Goal: Task Accomplishment & Management: Manage account settings

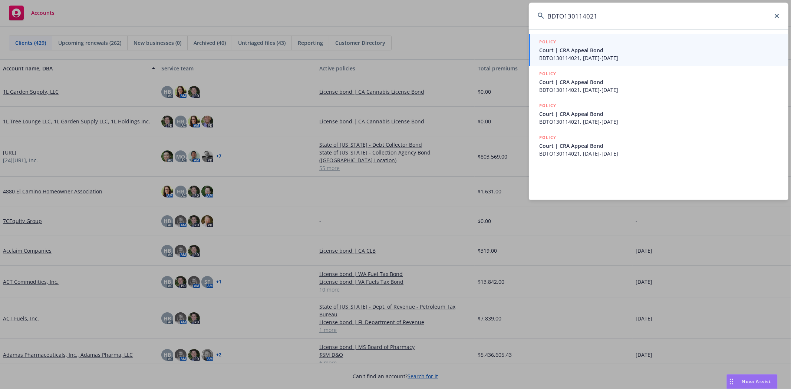
drag, startPoint x: 614, startPoint y: 13, endPoint x: 487, endPoint y: 15, distance: 126.9
click at [487, 15] on div "BDTO130114021 POLICY Court | CRA Appeal Bond BDTO130114021, [DATE]-[DATE] POLIC…" at bounding box center [395, 194] width 791 height 389
paste input "108151636"
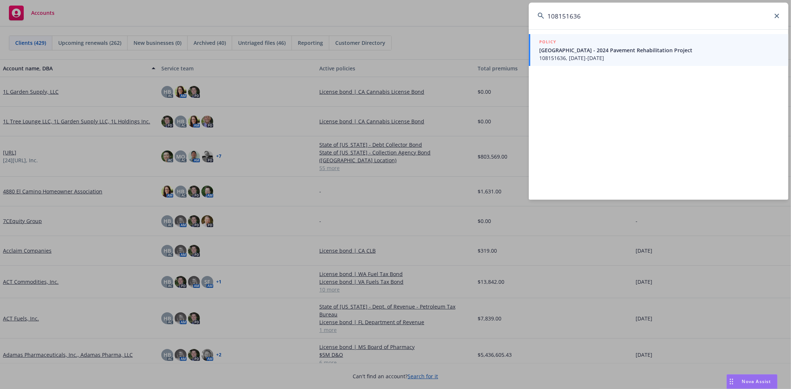
type input "108151636"
click at [639, 52] on span "[GEOGRAPHIC_DATA] - 2024 Pavement Rehabilitation Project" at bounding box center [659, 50] width 240 height 8
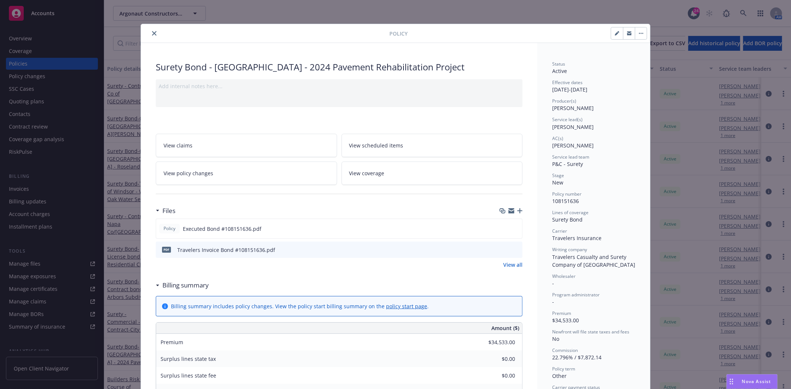
click at [611, 34] on button "button" at bounding box center [617, 33] width 12 height 12
select select "NEW"
select select "other"
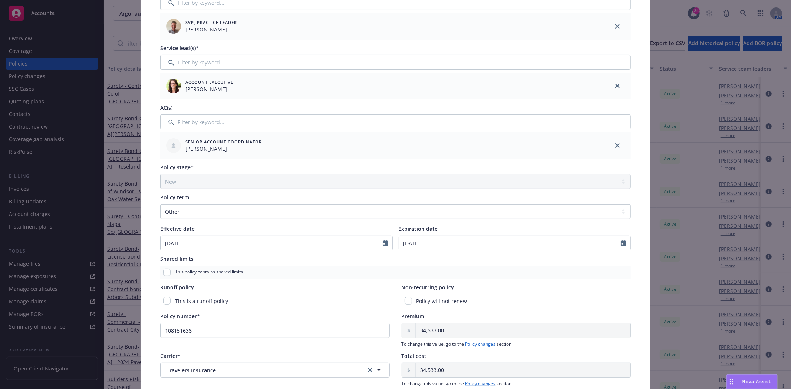
scroll to position [124, 0]
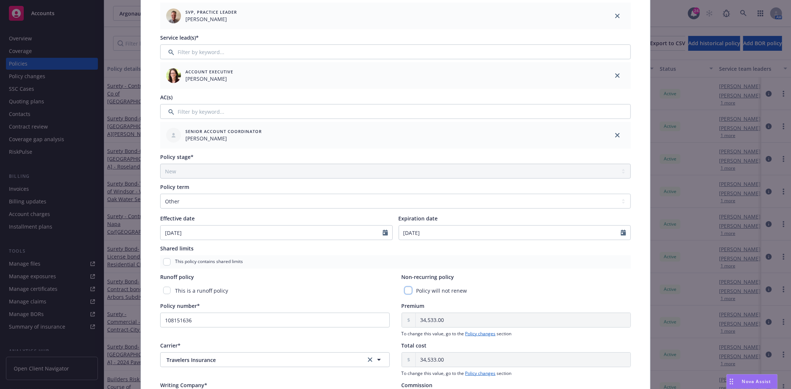
click at [406, 289] on input "checkbox" at bounding box center [408, 290] width 7 height 7
checkbox input "true"
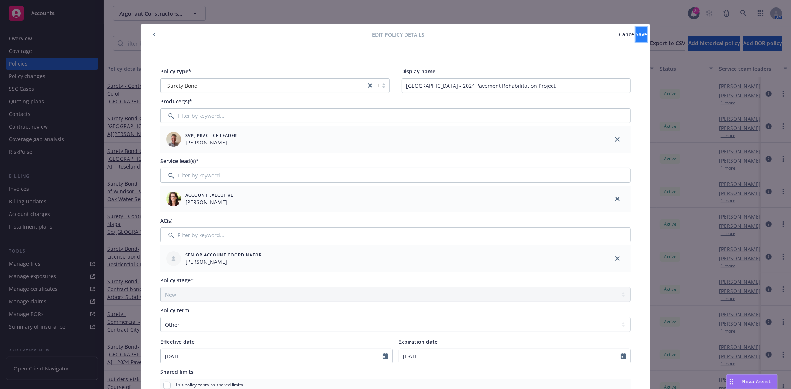
click at [636, 37] on button "Save" at bounding box center [641, 34] width 11 height 15
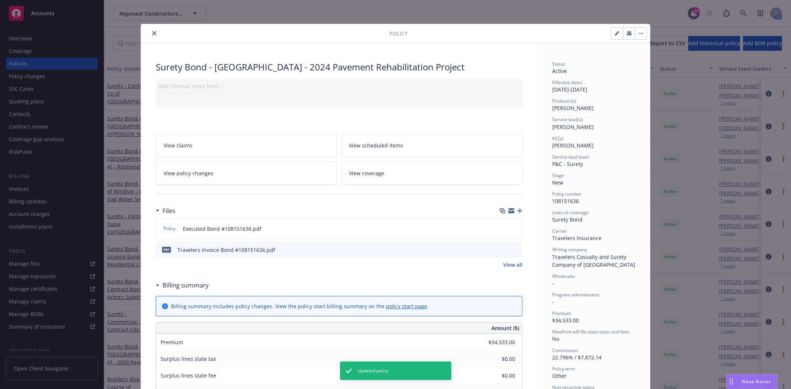
click at [152, 35] on icon "close" at bounding box center [154, 33] width 4 height 4
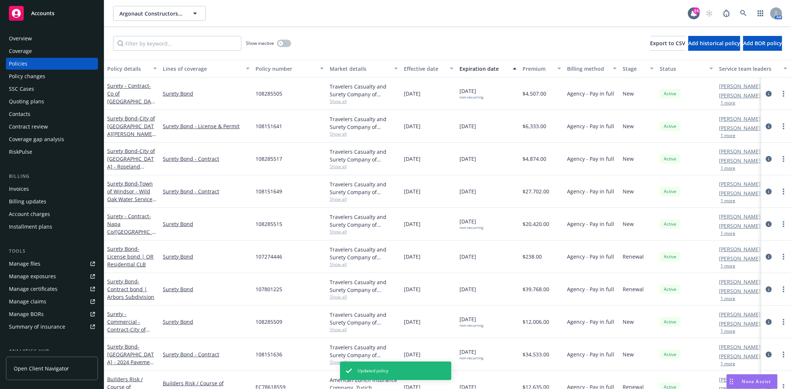
click at [59, 185] on div "Invoices" at bounding box center [52, 189] width 86 height 12
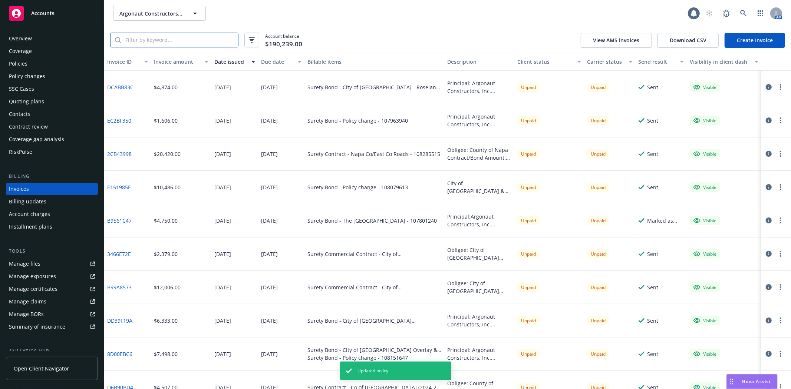
click at [190, 37] on input "search" at bounding box center [179, 40] width 117 height 14
paste input "108151636"
type input "108151636"
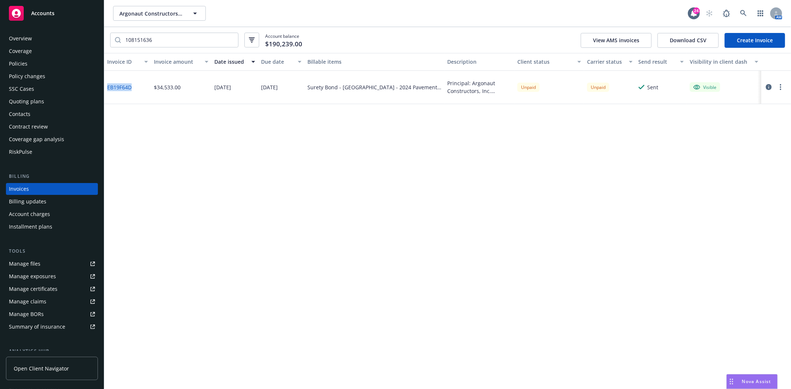
drag, startPoint x: 134, startPoint y: 87, endPoint x: 108, endPoint y: 88, distance: 26.3
click at [108, 88] on div "EB19F64D" at bounding box center [127, 87] width 47 height 33
copy link "EB19F64D"
click at [163, 12] on span "Argonaut Constructors, Inc." at bounding box center [151, 14] width 64 height 8
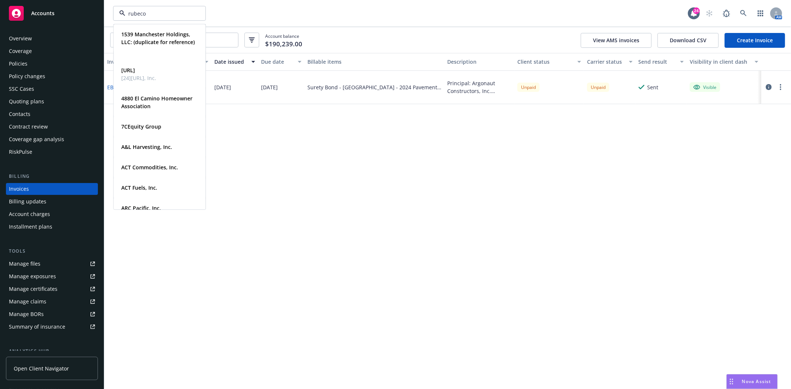
type input "rubecon"
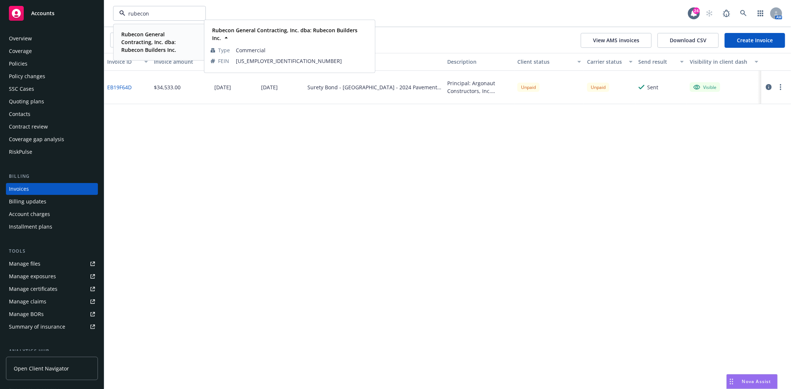
click at [161, 42] on strong "Rubecon General Contracting, Inc. dba: Rubecon Builders Inc." at bounding box center [148, 42] width 55 height 23
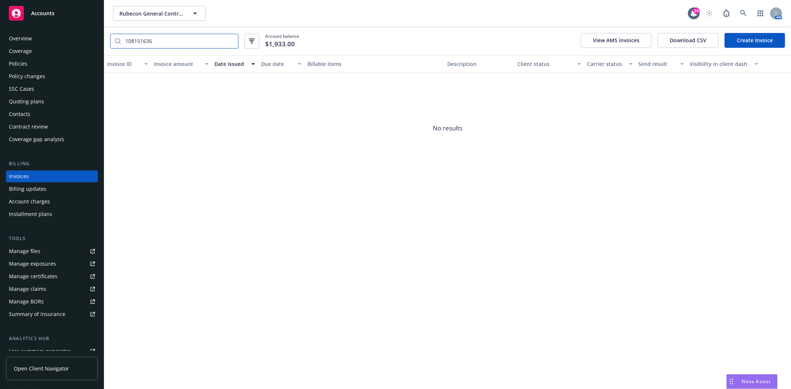
click at [229, 42] on input "108151636" at bounding box center [179, 41] width 117 height 14
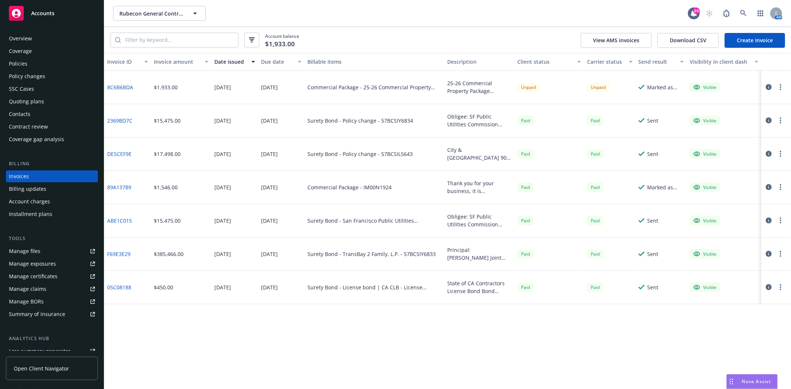
click at [32, 65] on div "Policies" at bounding box center [52, 64] width 86 height 12
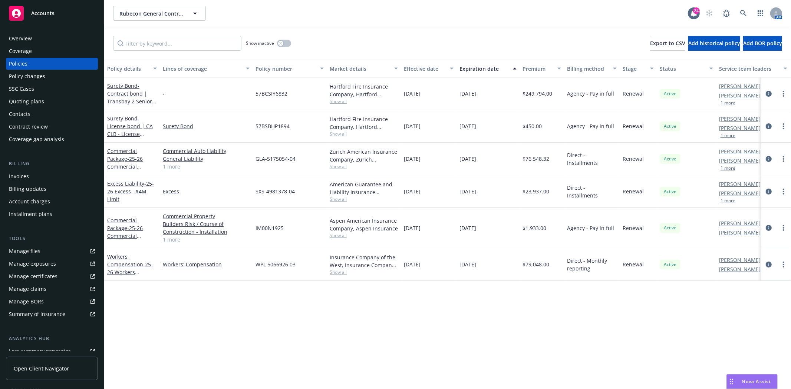
click at [41, 112] on div "Contacts" at bounding box center [52, 114] width 86 height 12
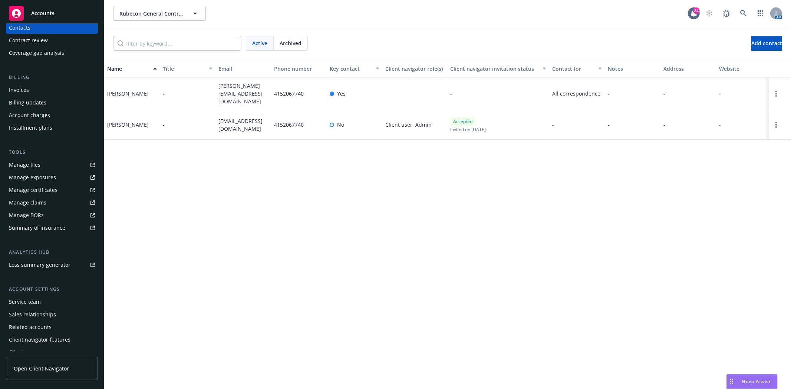
scroll to position [94, 0]
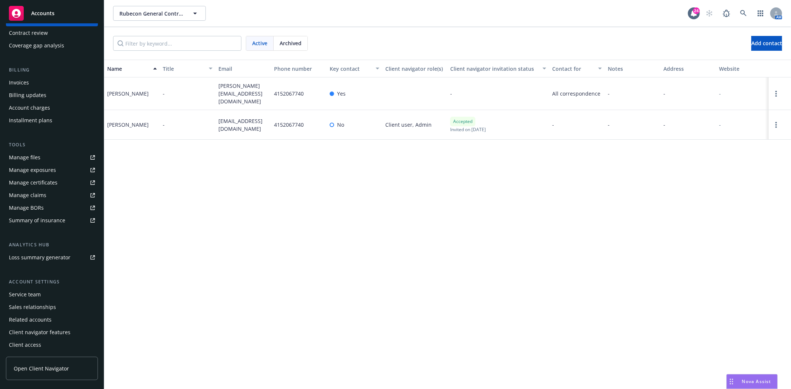
click at [27, 297] on div "Service team" at bounding box center [25, 295] width 32 height 12
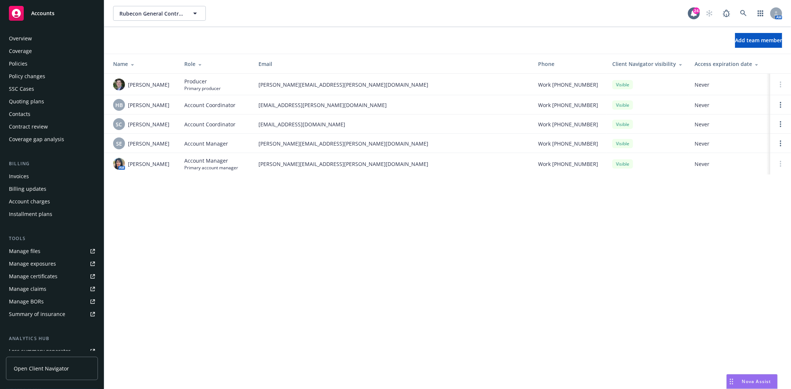
click at [16, 42] on div "Overview" at bounding box center [20, 39] width 23 height 12
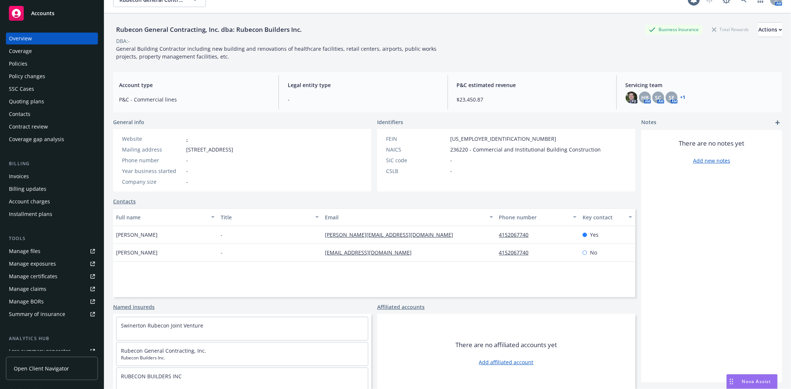
scroll to position [27, 0]
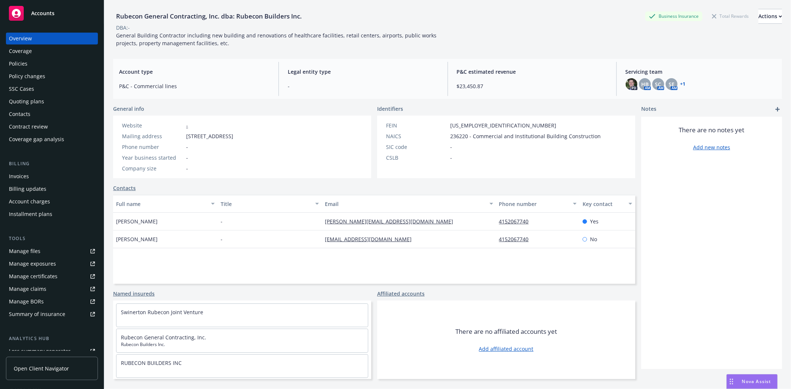
click at [19, 61] on div "Policies" at bounding box center [18, 64] width 19 height 12
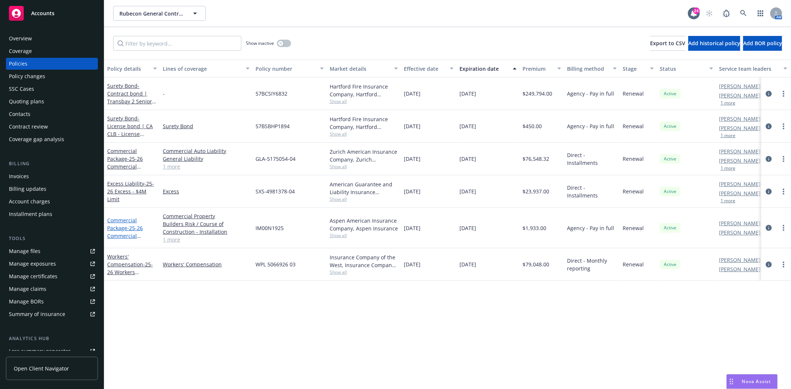
click at [118, 228] on link "Commercial Package - 25-26 Commercial Property Package - BPP/IM/Installation" at bounding box center [130, 236] width 47 height 38
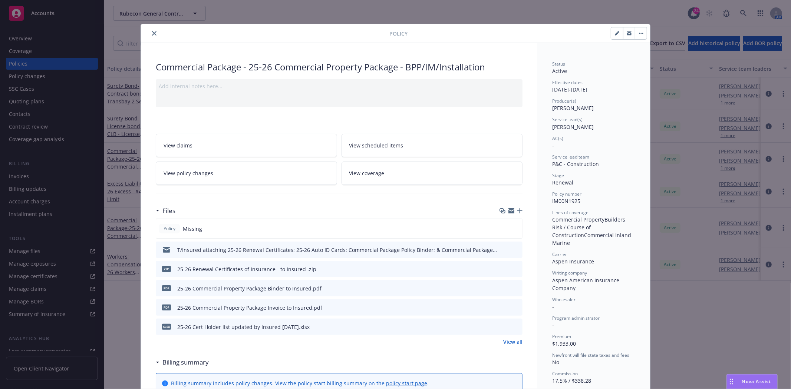
click at [152, 32] on icon "close" at bounding box center [154, 33] width 4 height 4
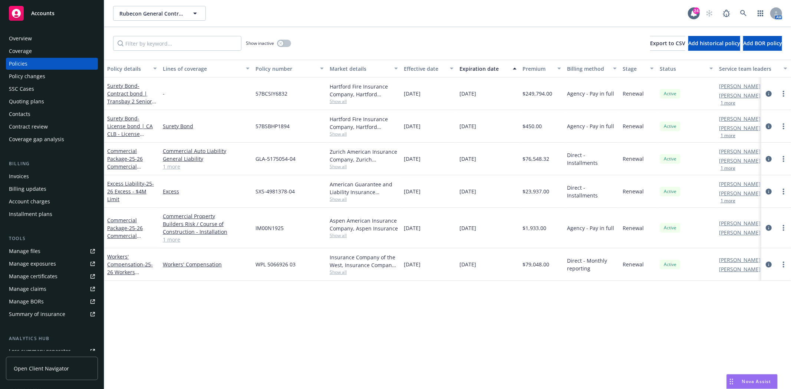
click at [24, 16] on div "Accounts" at bounding box center [52, 13] width 86 height 15
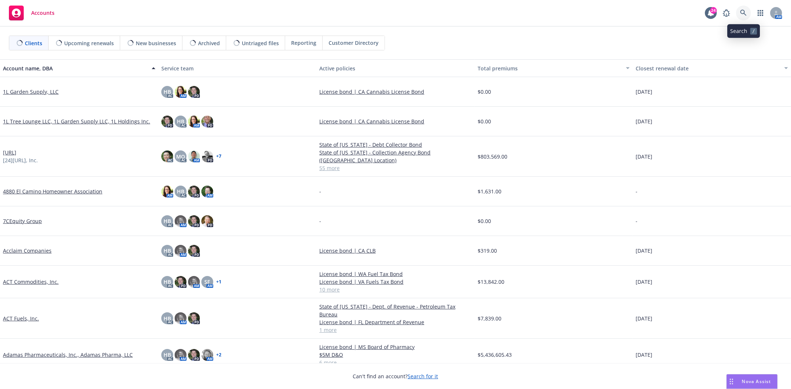
click at [745, 13] on icon at bounding box center [743, 13] width 7 height 7
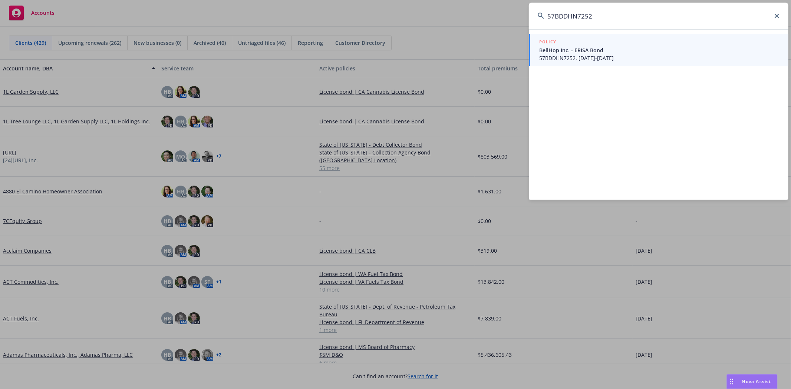
type input "57BDDHN7252"
click at [670, 50] on span "BellHop Inc. - ERISA Bond" at bounding box center [659, 50] width 240 height 8
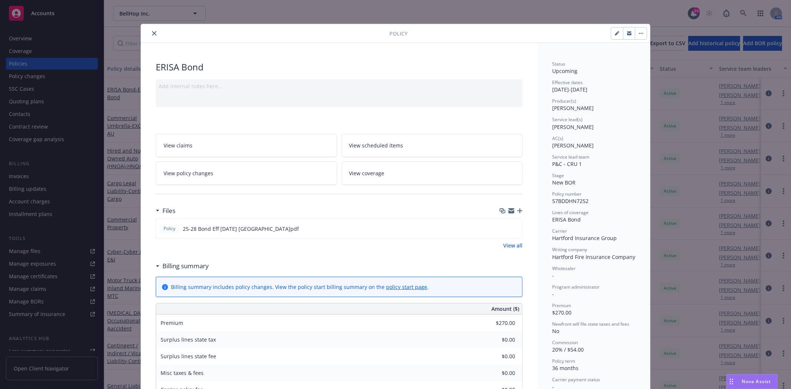
click at [152, 32] on icon "close" at bounding box center [154, 33] width 4 height 4
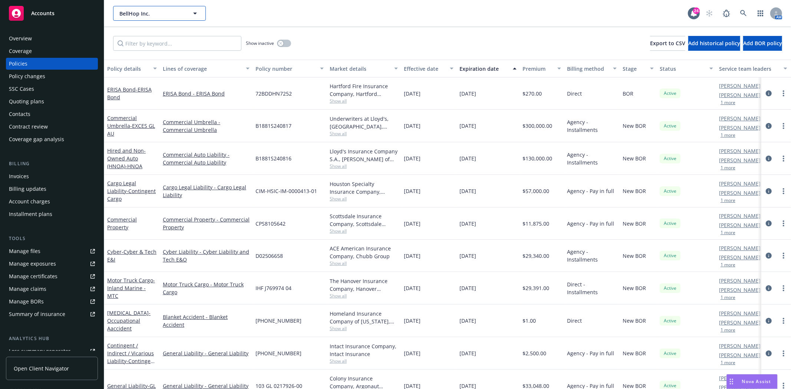
click at [161, 12] on span "BellHop Inc." at bounding box center [151, 14] width 64 height 8
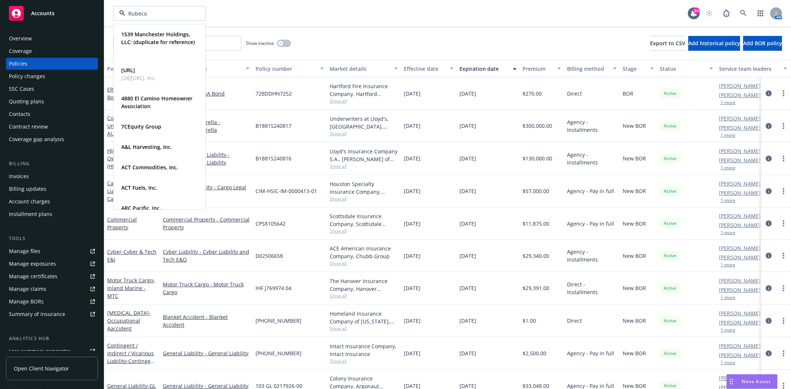
type input "Rubecon"
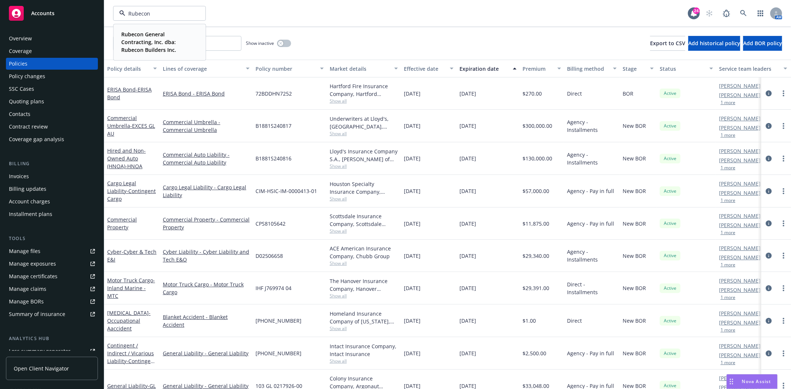
click at [147, 51] on strong "Rubecon General Contracting, Inc. dba: Rubecon Builders Inc." at bounding box center [148, 42] width 55 height 23
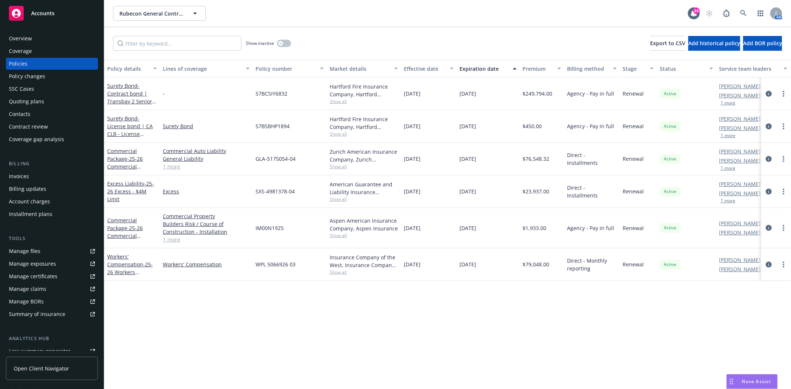
click at [42, 99] on div "Quoting plans" at bounding box center [26, 102] width 35 height 12
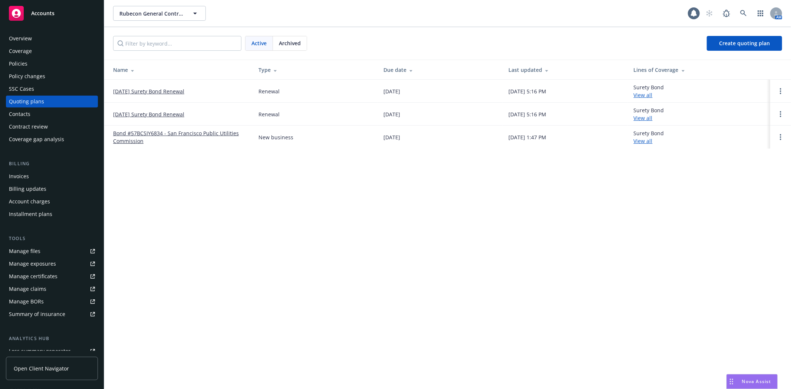
click at [26, 173] on div "Invoices" at bounding box center [19, 177] width 20 height 12
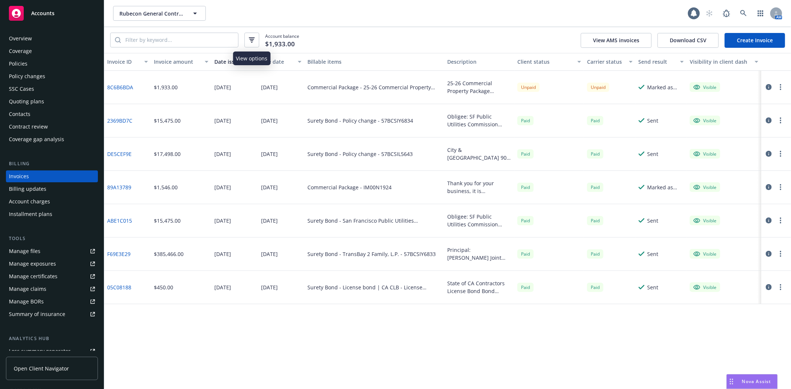
click at [257, 39] on button "button" at bounding box center [251, 40] width 15 height 15
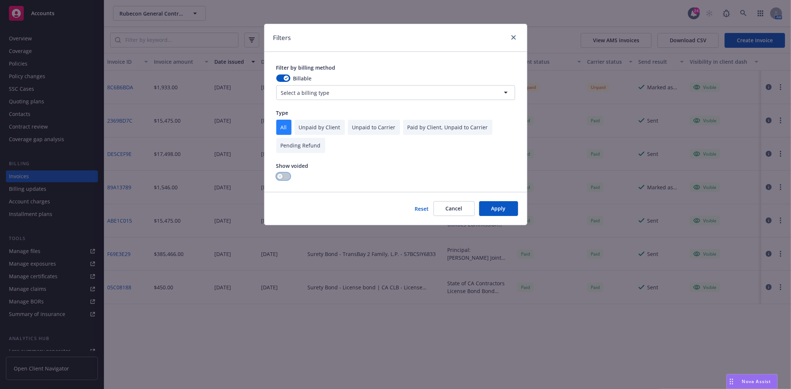
drag, startPoint x: 286, startPoint y: 173, endPoint x: 292, endPoint y: 176, distance: 7.0
click at [285, 173] on button "button" at bounding box center [283, 176] width 14 height 7
click at [499, 206] on button "Apply" at bounding box center [498, 208] width 39 height 15
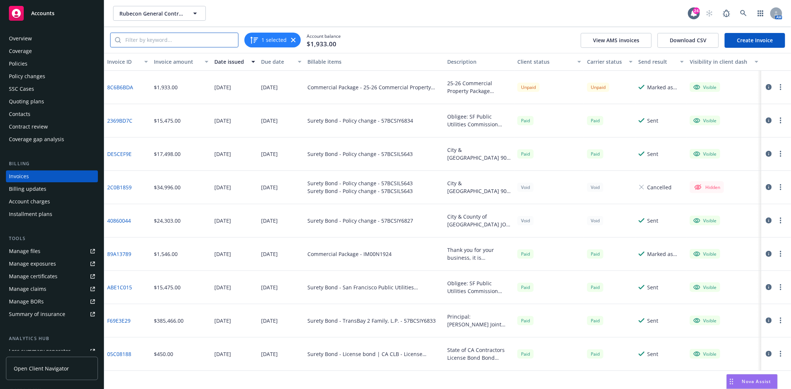
click at [188, 38] on input "search" at bounding box center [179, 40] width 117 height 14
type input "9"
type input "24"
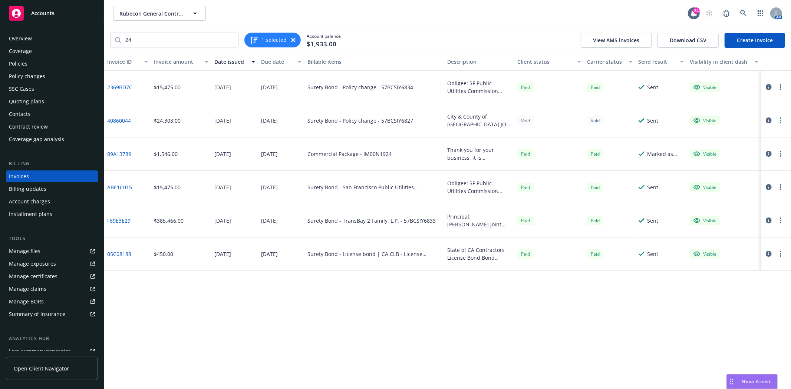
click at [121, 119] on link "40860044" at bounding box center [119, 121] width 24 height 8
click at [119, 120] on link "40860044" at bounding box center [119, 121] width 24 height 8
click at [786, 121] on div at bounding box center [777, 120] width 30 height 33
click at [777, 119] on button "button" at bounding box center [780, 120] width 9 height 9
click at [781, 123] on circle "button" at bounding box center [780, 122] width 1 height 1
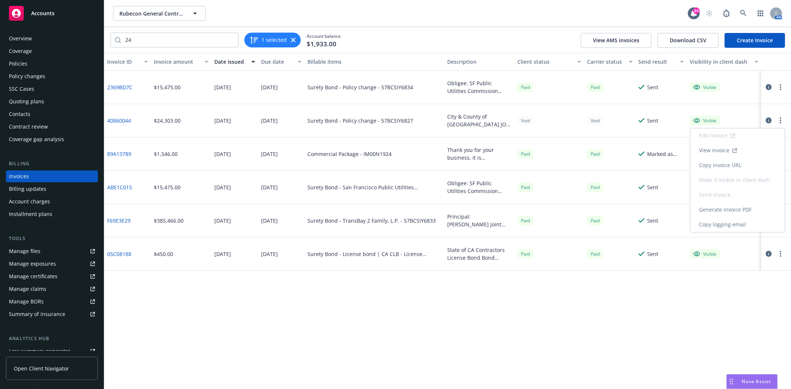
click at [729, 210] on link "Generate invoice PDF" at bounding box center [737, 210] width 95 height 15
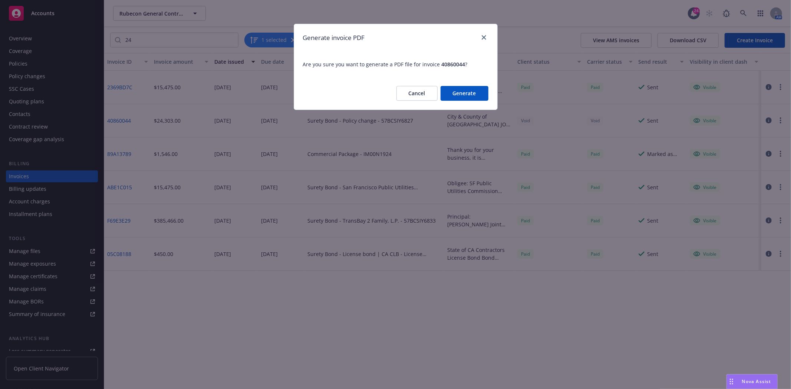
click at [481, 98] on button "Generate" at bounding box center [465, 93] width 48 height 15
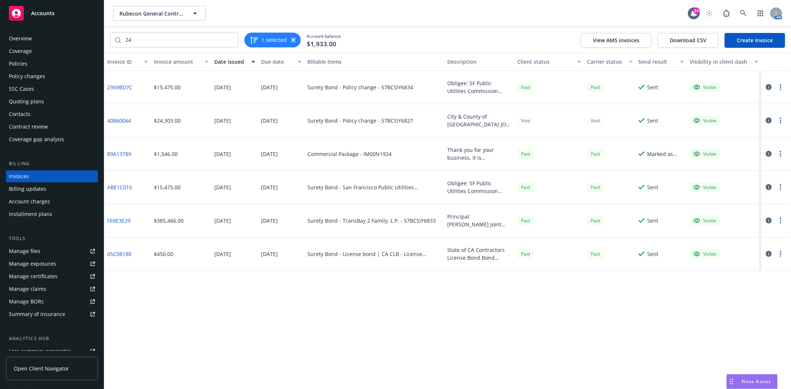
click at [777, 119] on button "button" at bounding box center [780, 120] width 9 height 9
click at [732, 210] on link "Download invoice PDF" at bounding box center [737, 210] width 95 height 15
click at [69, 13] on div "Accounts" at bounding box center [52, 13] width 86 height 15
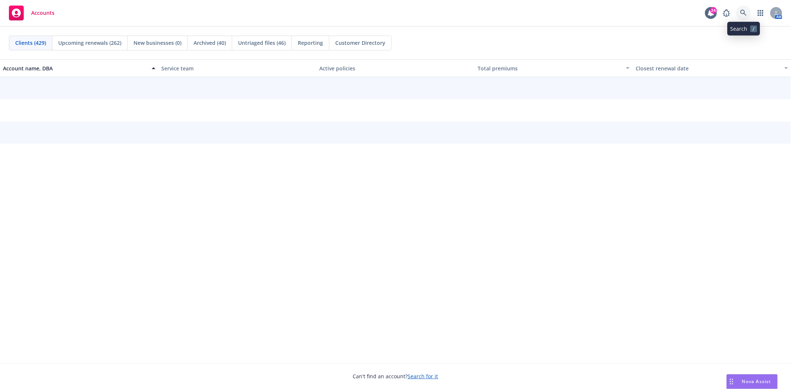
click at [743, 13] on icon at bounding box center [743, 13] width 6 height 6
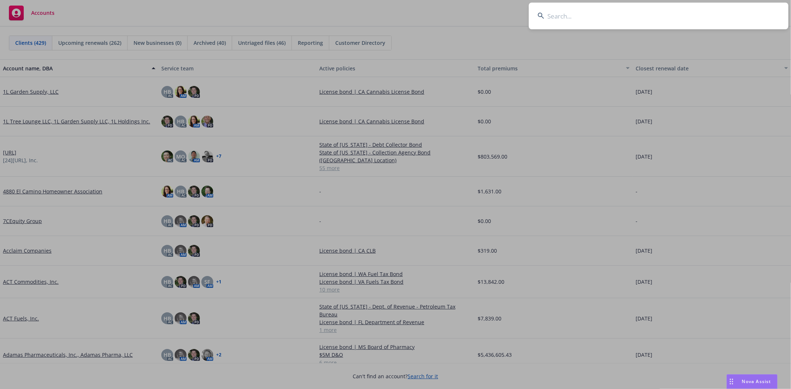
click at [561, 19] on input at bounding box center [659, 16] width 260 height 27
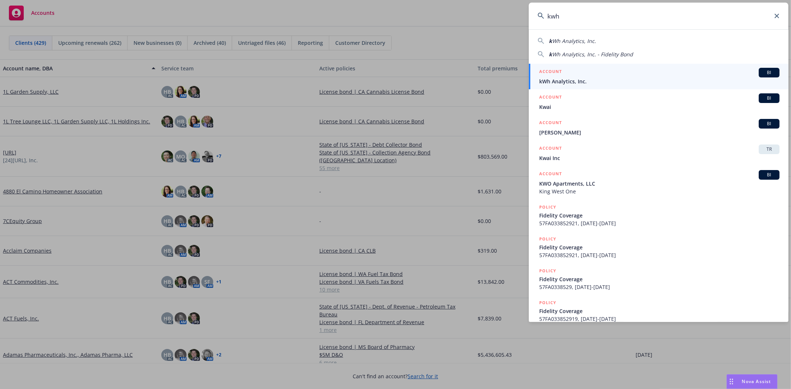
click at [579, 39] on span "Wh Analytics, Inc." at bounding box center [574, 40] width 44 height 7
type input "kWh Analytics, Inc."
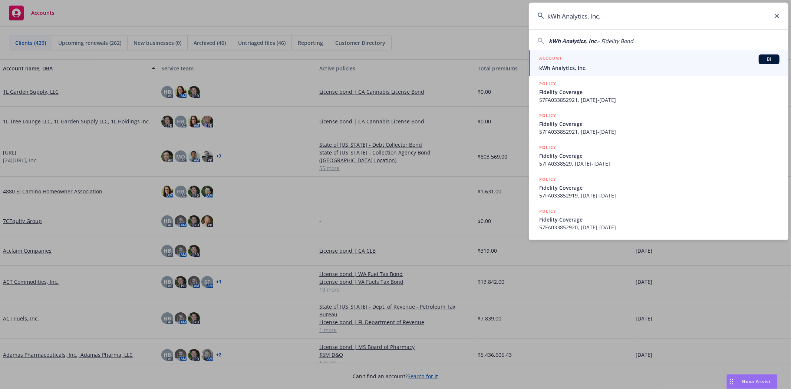
click at [565, 58] on div "ACCOUNT BI" at bounding box center [659, 60] width 240 height 10
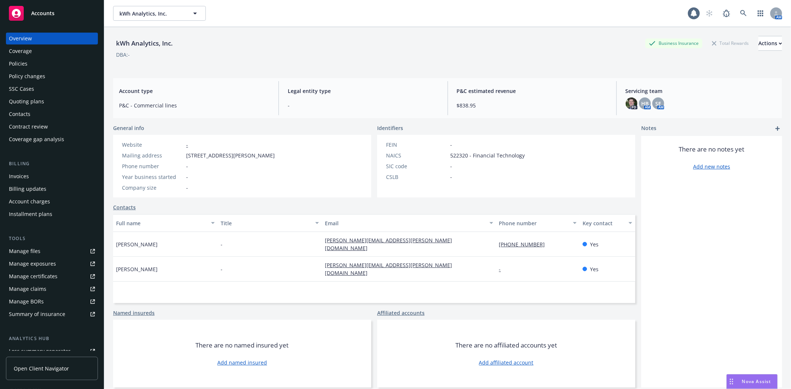
click at [36, 178] on div "Invoices" at bounding box center [52, 177] width 86 height 12
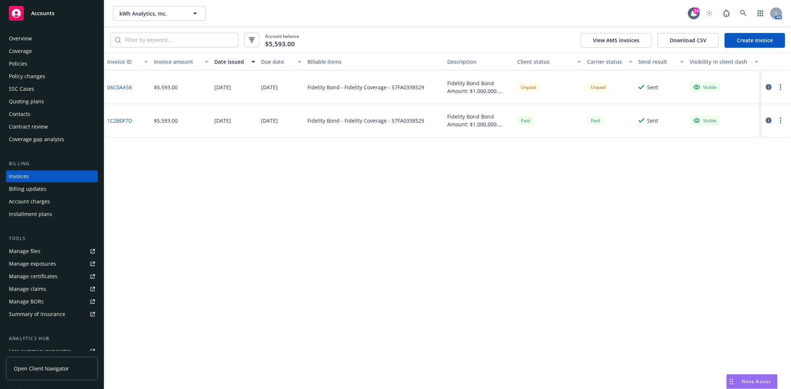
click at [24, 64] on div "Policies" at bounding box center [18, 64] width 19 height 12
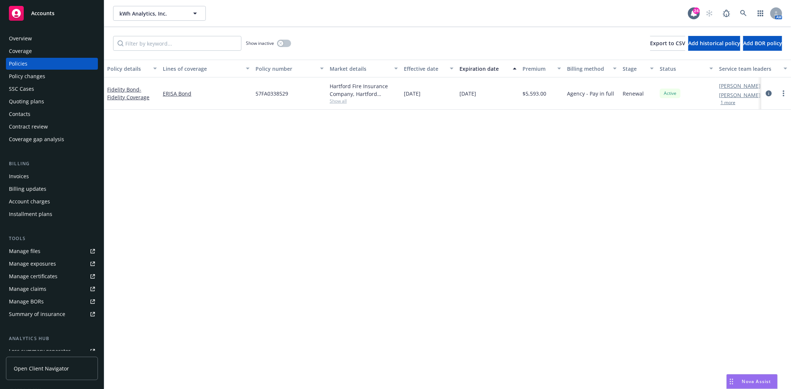
click at [58, 174] on div "Invoices" at bounding box center [52, 177] width 86 height 12
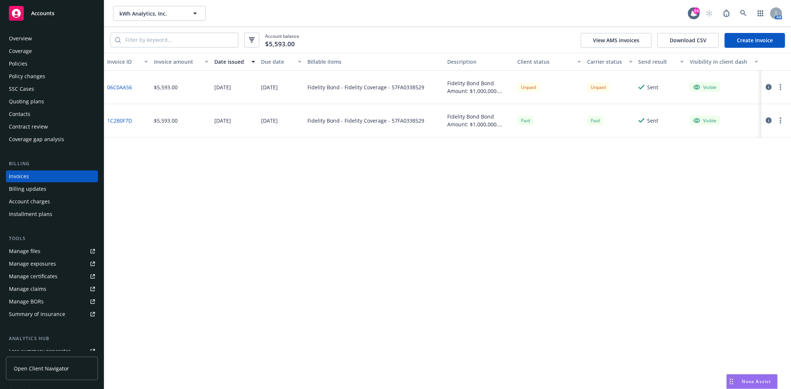
click at [158, 88] on div "$5,593.00" at bounding box center [166, 87] width 24 height 8
click at [407, 89] on div "Fidelity Bond - Fidelity Coverage - 57FA0338529" at bounding box center [366, 87] width 117 height 8
copy div "57FA0338529"
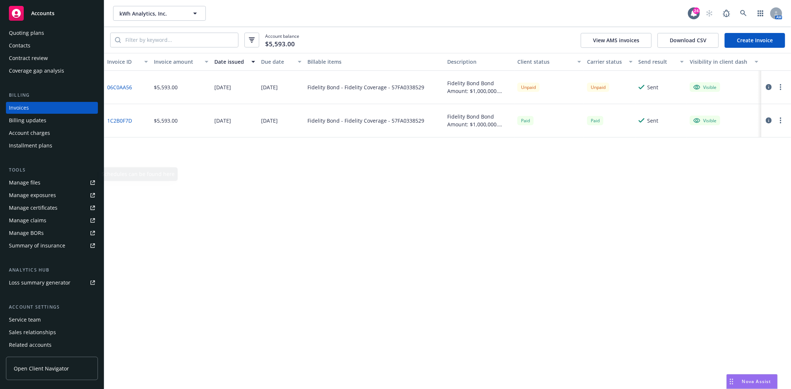
scroll to position [94, 0]
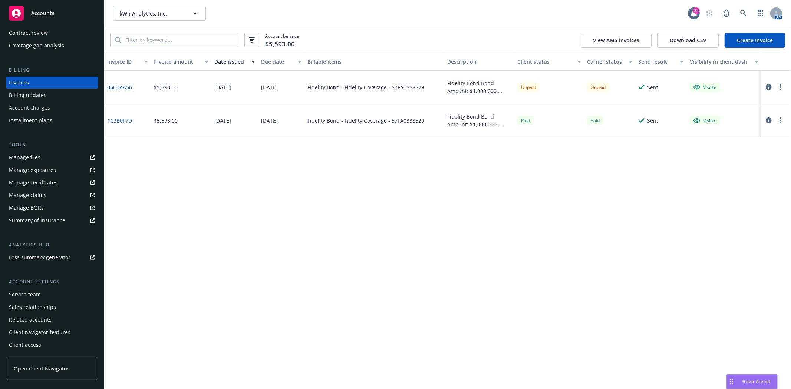
click at [34, 292] on div "Service team" at bounding box center [25, 295] width 32 height 12
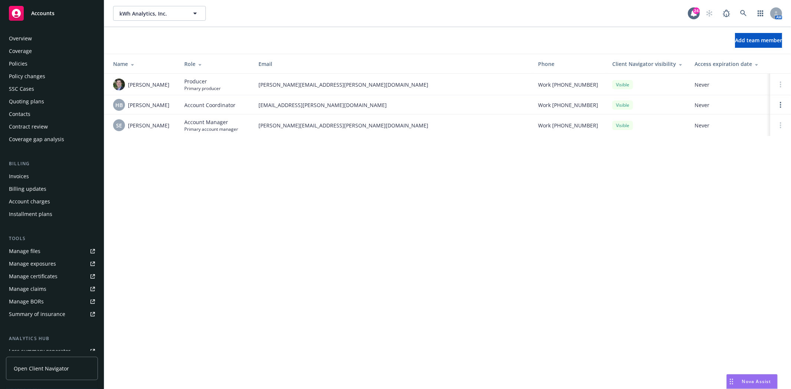
click at [19, 116] on div "Contacts" at bounding box center [20, 114] width 22 height 12
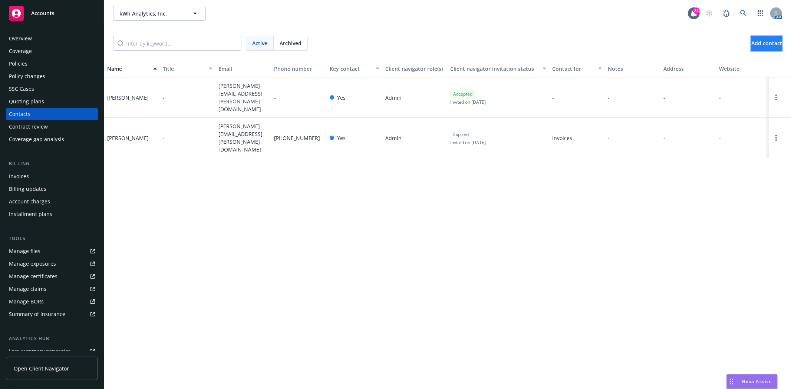
click at [760, 44] on span "Add contact" at bounding box center [767, 43] width 31 height 7
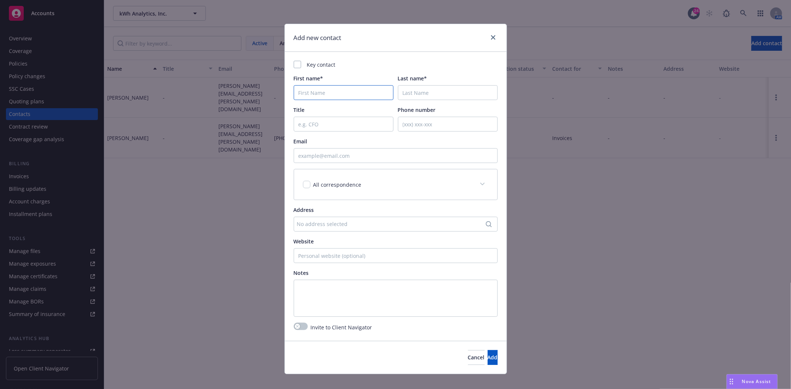
click at [335, 97] on input "First name*" at bounding box center [344, 92] width 100 height 15
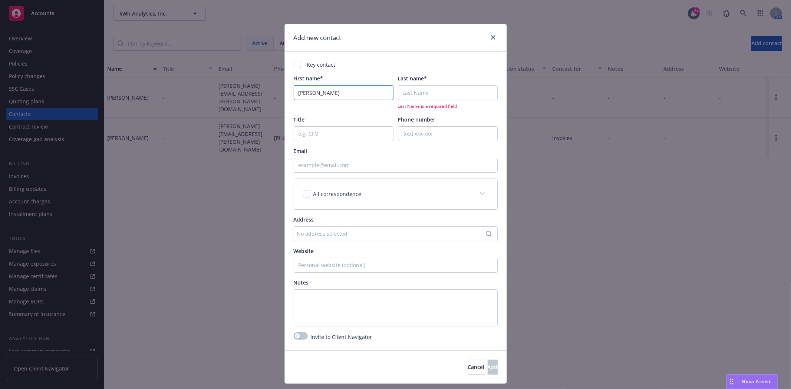
type input "[PERSON_NAME]"
click at [443, 94] on input "Last name*" at bounding box center [448, 92] width 100 height 15
type input "C"
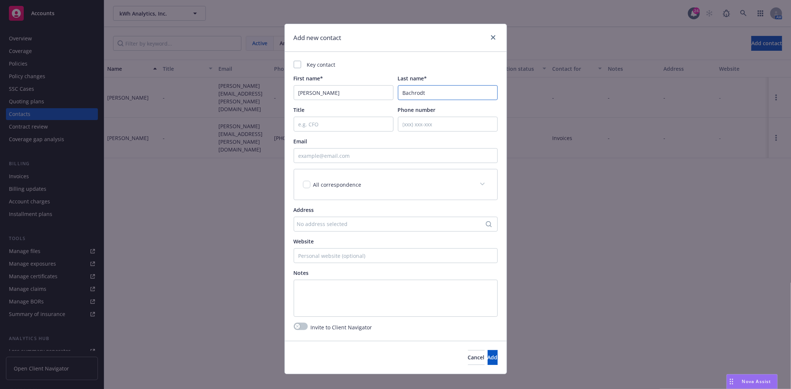
type input "Bachrodt"
click at [483, 158] on input "Email" at bounding box center [396, 155] width 204 height 15
paste input "[PERSON_NAME][EMAIL_ADDRESS][PERSON_NAME][DOMAIN_NAME]"
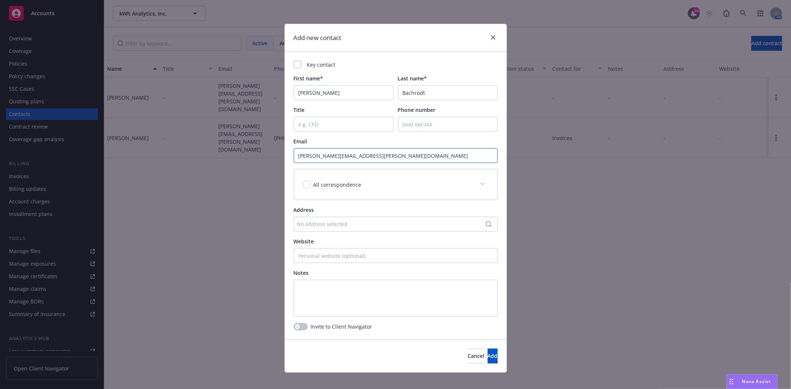
type input "[PERSON_NAME][EMAIL_ADDRESS][PERSON_NAME][DOMAIN_NAME]"
click at [306, 183] on input "checkbox" at bounding box center [306, 184] width 7 height 7
checkbox input "true"
click at [488, 362] on button "Add" at bounding box center [493, 356] width 10 height 15
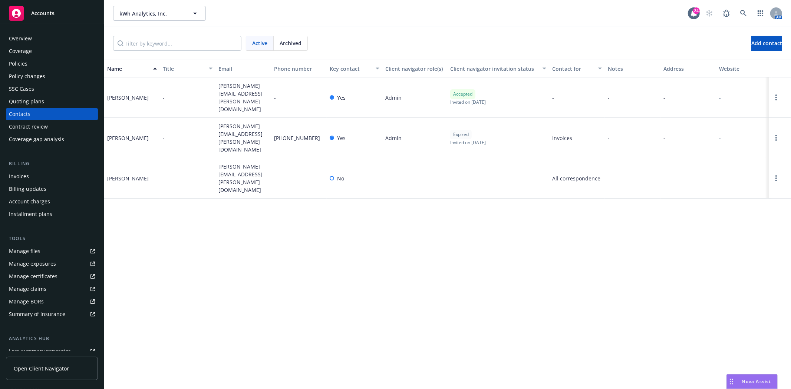
click at [16, 180] on div "Invoices" at bounding box center [19, 177] width 20 height 12
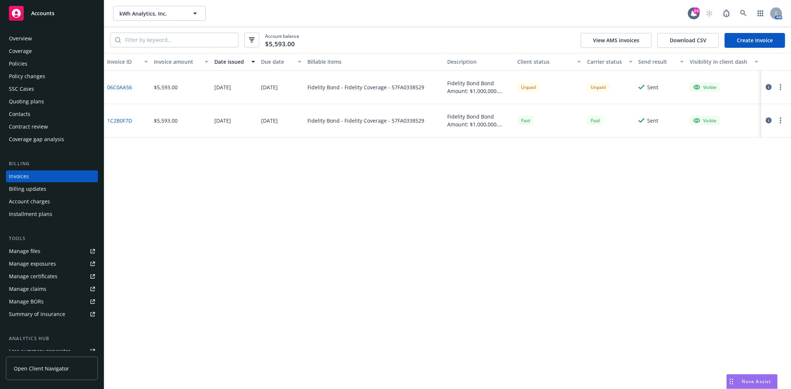
click at [779, 88] on button "button" at bounding box center [780, 87] width 9 height 9
click at [732, 177] on link "Download invoice PDF" at bounding box center [737, 177] width 95 height 15
click at [77, 12] on div "Accounts" at bounding box center [52, 13] width 86 height 15
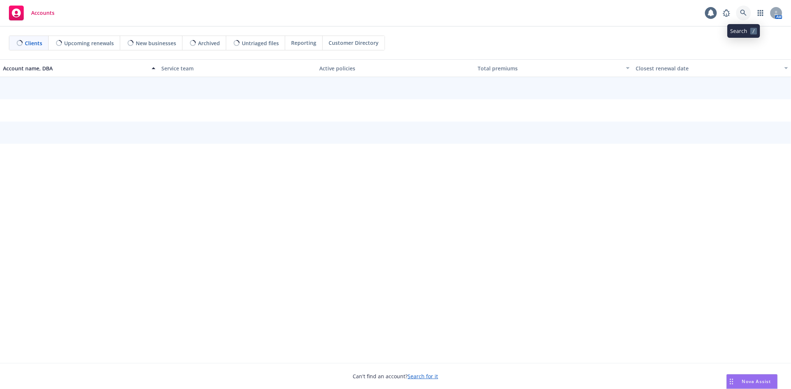
click at [743, 15] on icon at bounding box center [743, 13] width 7 height 7
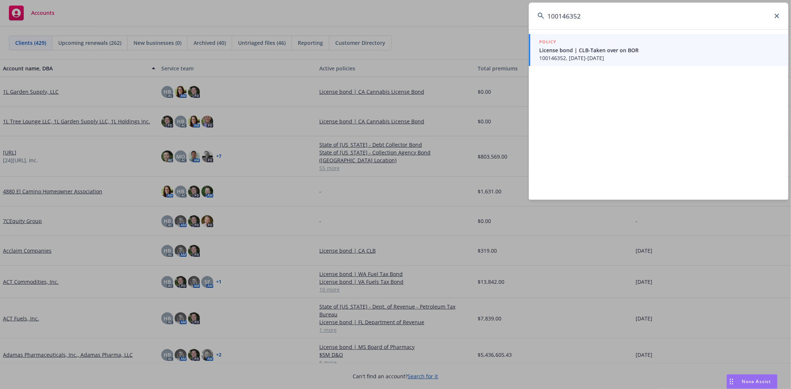
type input "100146352"
click at [586, 49] on span "License bond | CLB-Taken over on BOR" at bounding box center [659, 50] width 240 height 8
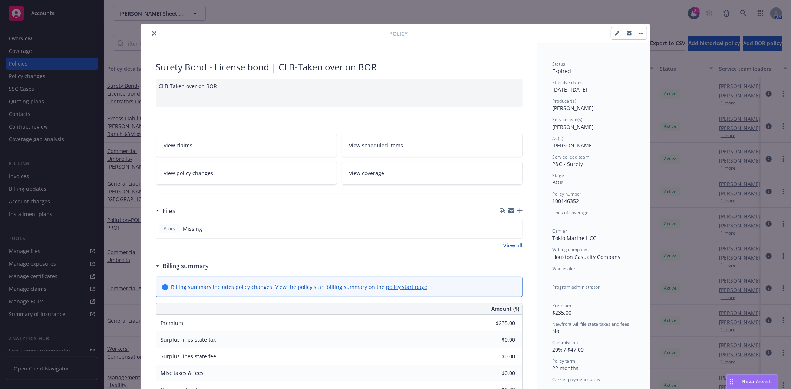
click at [154, 34] on button "close" at bounding box center [154, 33] width 9 height 9
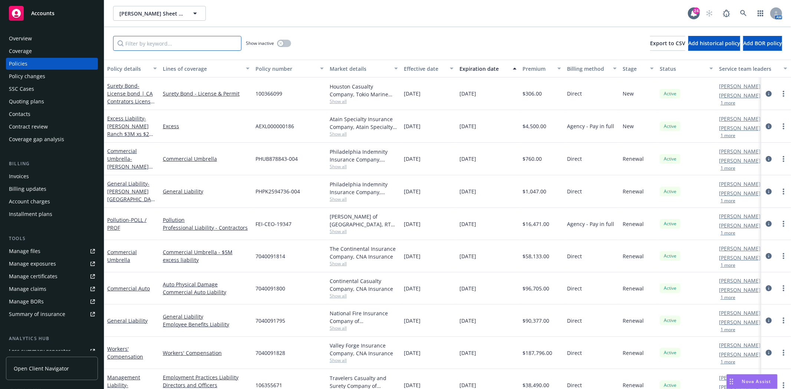
click at [146, 43] on input "Filter by keyword..." at bounding box center [177, 43] width 128 height 15
paste input "100146352"
type input "100146352"
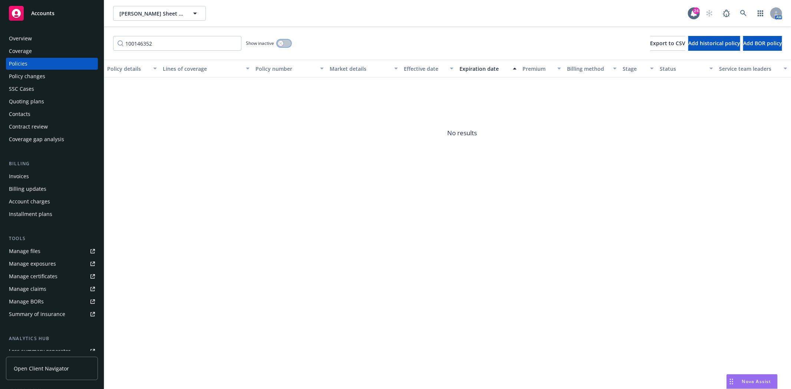
click at [279, 45] on div "button" at bounding box center [280, 43] width 5 height 5
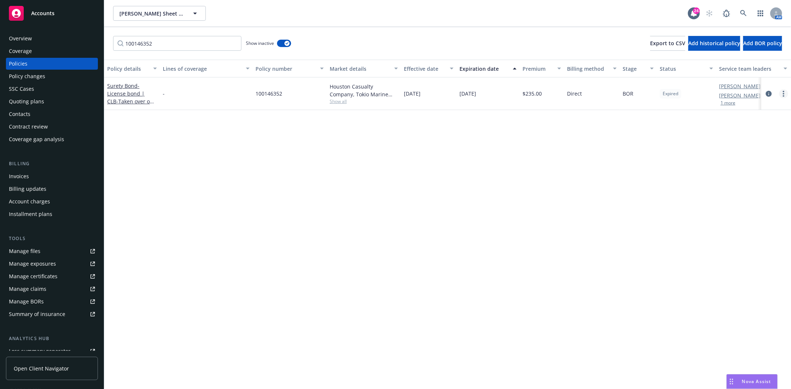
click at [783, 97] on link "more" at bounding box center [783, 93] width 9 height 9
click at [765, 125] on link "Renew with incumbent" at bounding box center [744, 123] width 87 height 15
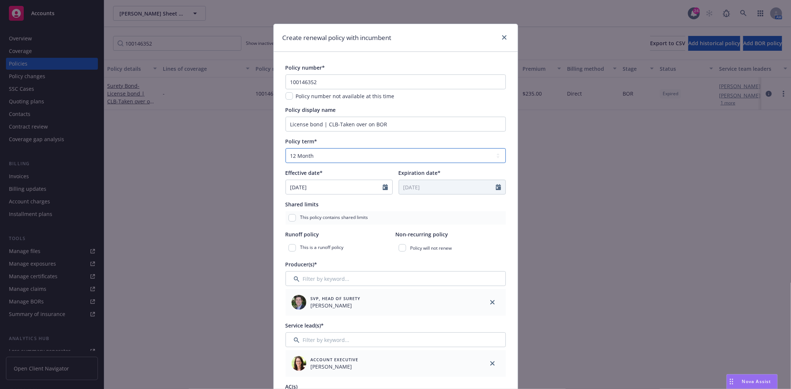
click at [294, 155] on select "Select policy term 12 Month 6 Month 4 Month 3 Month 2 Month 1 Month 36 Month (3…" at bounding box center [396, 155] width 220 height 15
select select "other"
click at [286, 148] on select "Select policy term 12 Month 6 Month 4 Month 3 Month 2 Month 1 Month 36 Month (3…" at bounding box center [396, 155] width 220 height 15
select select "8"
click at [399, 188] on input "Expiration date*" at bounding box center [447, 187] width 97 height 14
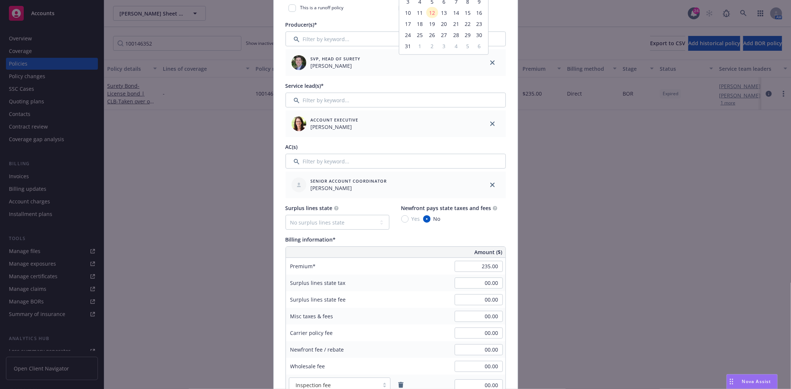
scroll to position [247, 0]
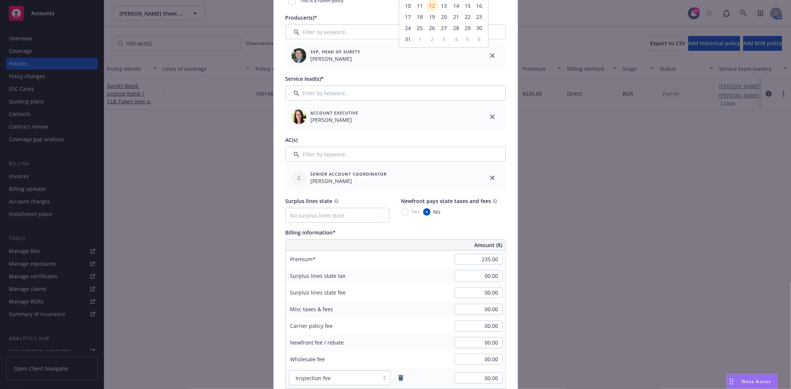
type input "[DATE]"
click at [466, 264] on input "235.00" at bounding box center [479, 259] width 48 height 11
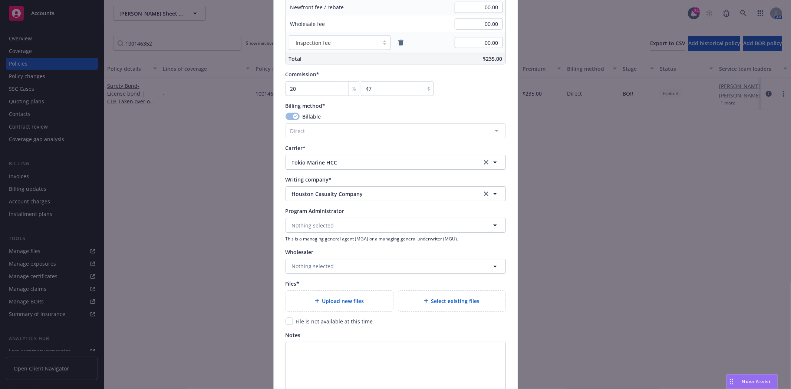
scroll to position [618, 0]
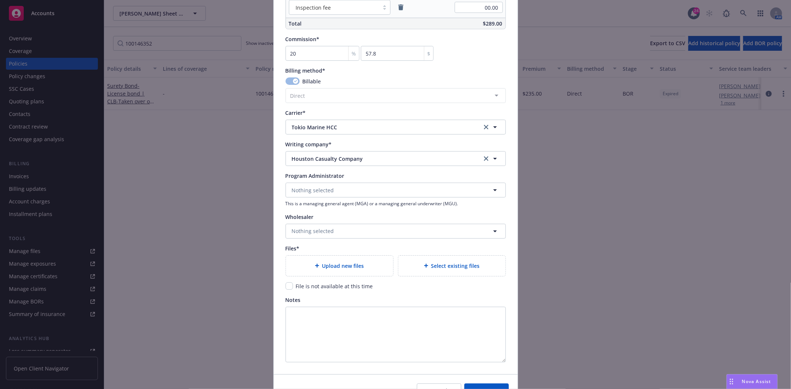
type input "289.00"
type input "57.8"
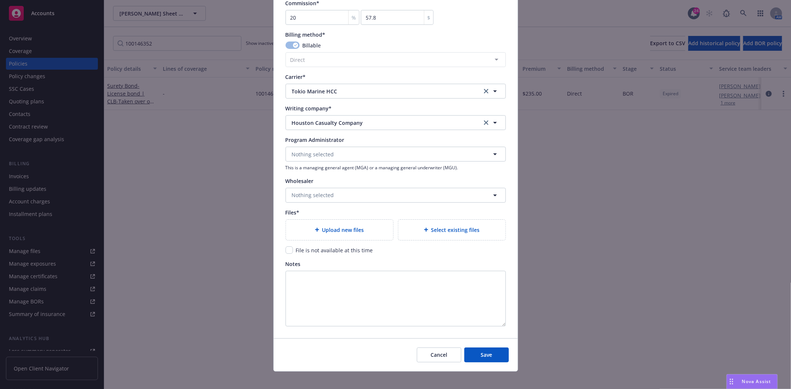
scroll to position [660, 0]
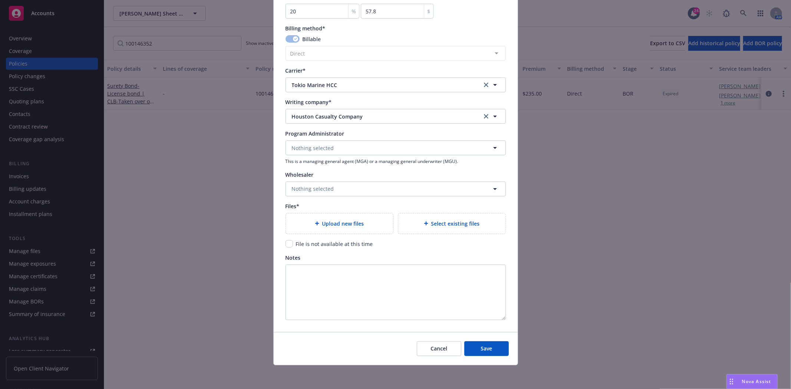
click at [486, 356] on div "Cancel Save" at bounding box center [396, 348] width 244 height 33
click at [489, 349] on span "Save" at bounding box center [486, 348] width 11 height 7
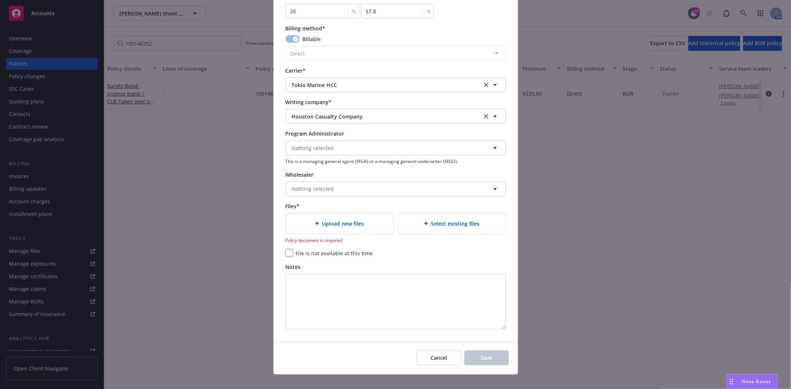
click at [286, 254] on input "checkbox" at bounding box center [289, 253] width 7 height 7
checkbox input "true"
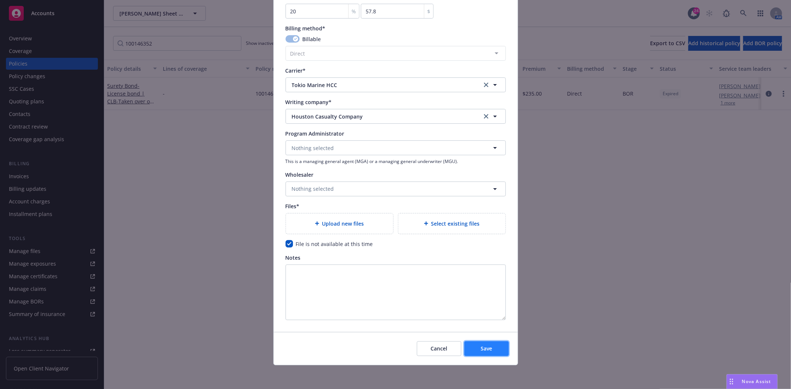
click at [487, 351] on span "Save" at bounding box center [486, 348] width 11 height 7
click at [481, 346] on span "Save" at bounding box center [486, 348] width 11 height 7
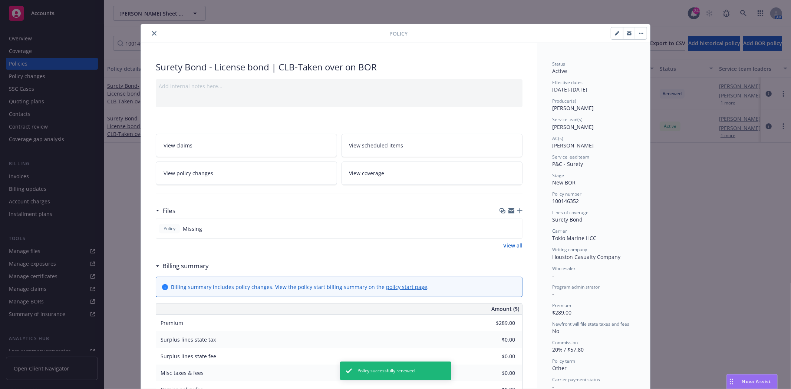
click at [156, 31] on div at bounding box center [267, 33] width 246 height 9
click at [156, 27] on div "Policy" at bounding box center [395, 33] width 509 height 19
click at [153, 35] on icon "close" at bounding box center [154, 33] width 4 height 4
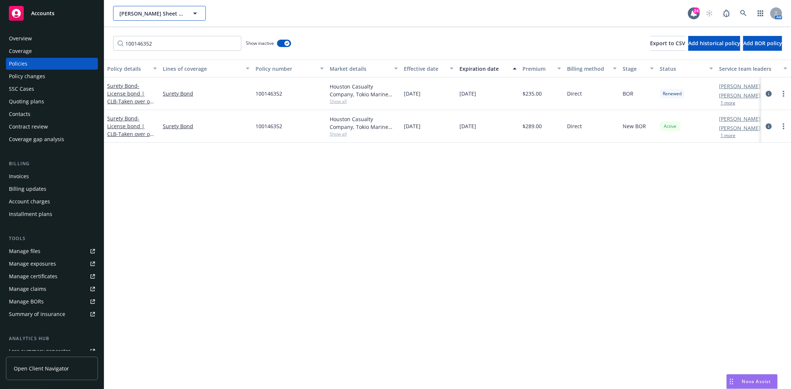
click at [128, 17] on button "[PERSON_NAME] Sheet Metal, Inc." at bounding box center [159, 13] width 93 height 15
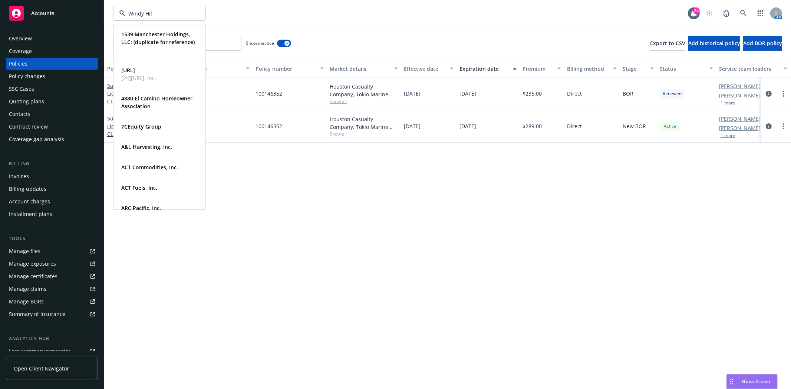
type input "[PERSON_NAME]"
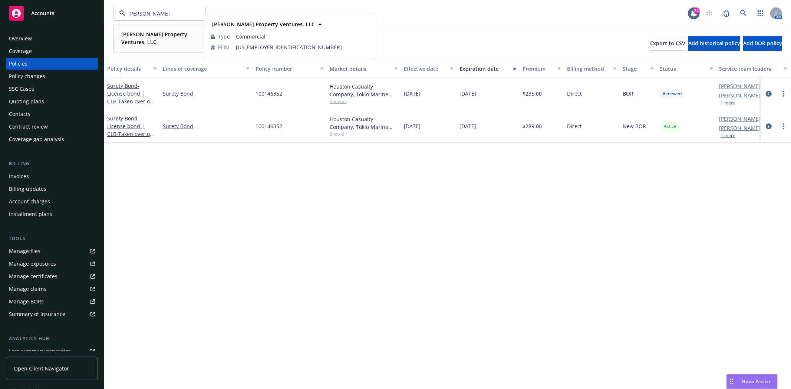
click at [132, 39] on strong "[PERSON_NAME] Property Ventures, LLC" at bounding box center [154, 38] width 66 height 15
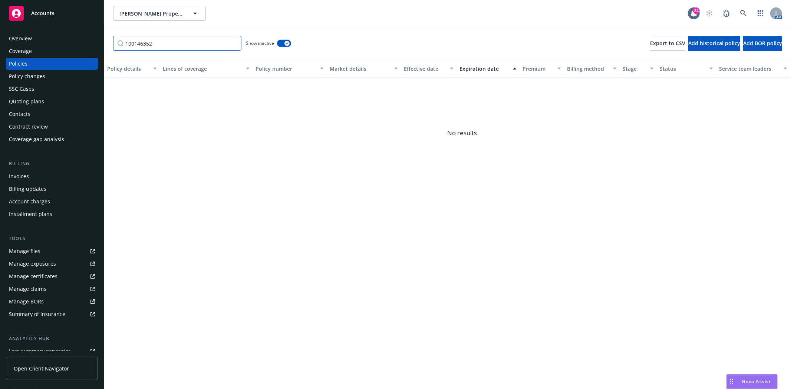
click at [235, 45] on input "100146352" at bounding box center [177, 43] width 128 height 15
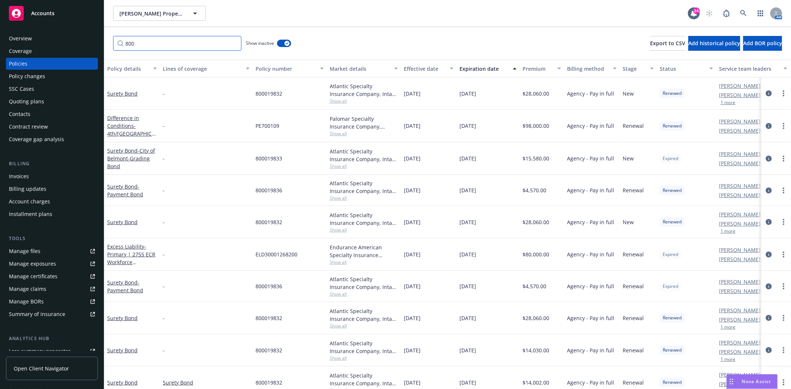
type input "800"
click at [33, 177] on div "Invoices" at bounding box center [52, 177] width 86 height 12
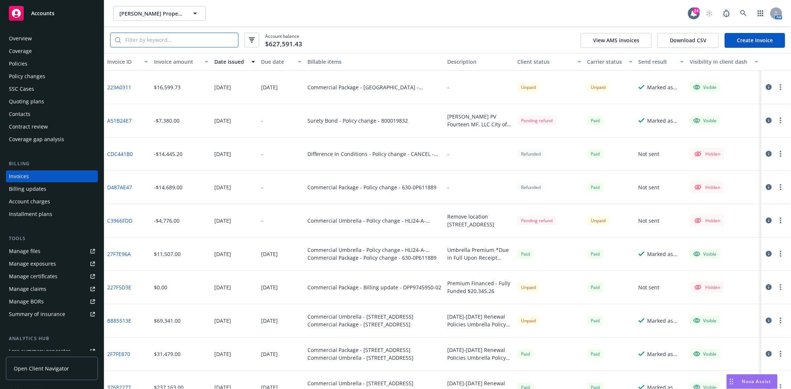
click at [186, 39] on input "search" at bounding box center [179, 40] width 117 height 14
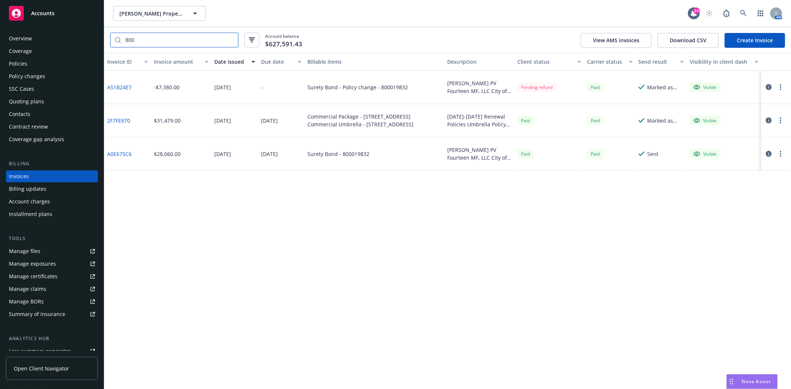
type input "800"
drag, startPoint x: 186, startPoint y: 193, endPoint x: 118, endPoint y: 99, distance: 116.3
click at [184, 184] on div "Invoice ID Invoice amount Date issued Due date Billable items Description Clien…" at bounding box center [447, 221] width 687 height 336
click at [118, 86] on link "A51B24E7" at bounding box center [119, 87] width 24 height 8
click at [125, 85] on link "A51B24E7" at bounding box center [119, 87] width 24 height 8
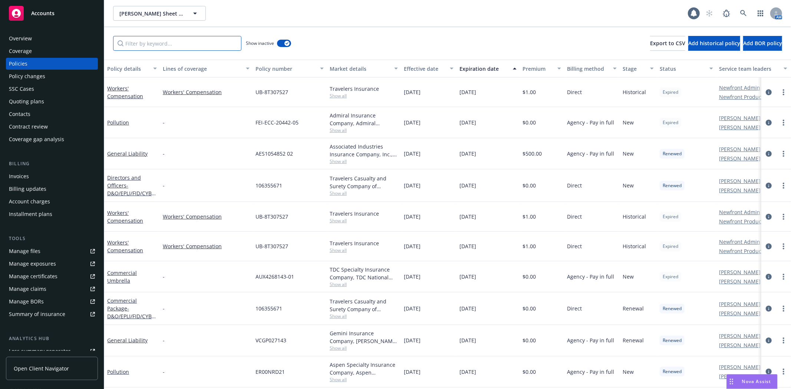
click at [158, 42] on input "Filter by keyword..." at bounding box center [177, 43] width 128 height 15
paste input "100146352"
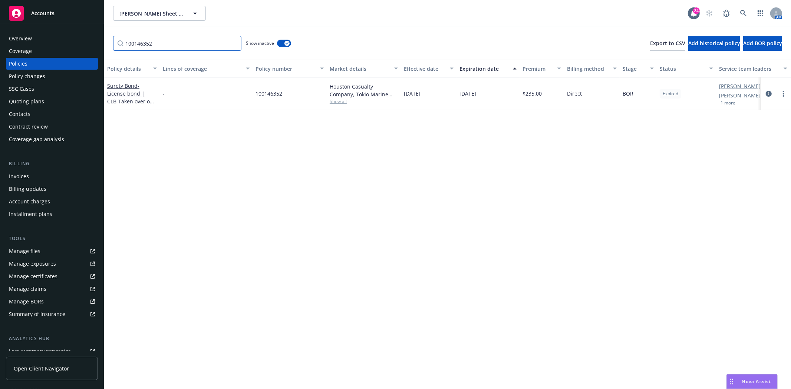
type input "100146352"
click at [129, 98] on span "- License bond | CLB-Taken over on BOR" at bounding box center [130, 97] width 47 height 30
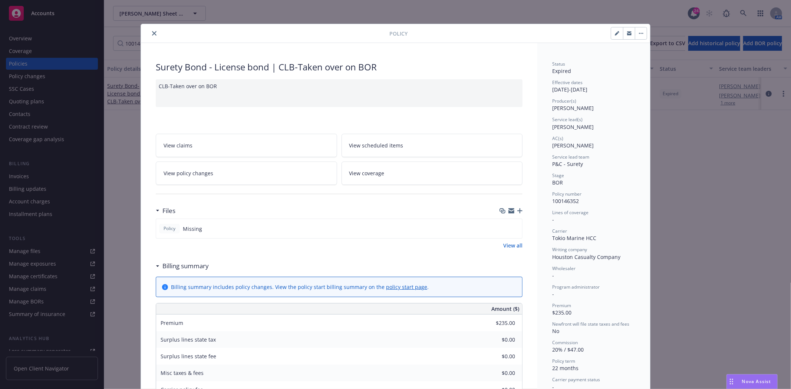
click at [152, 34] on icon "close" at bounding box center [154, 33] width 4 height 4
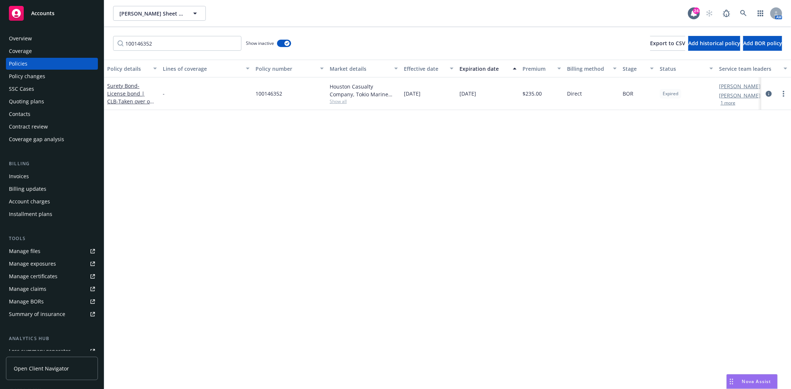
click at [788, 93] on div at bounding box center [777, 94] width 30 height 33
click at [785, 95] on link "more" at bounding box center [783, 93] width 9 height 9
click at [743, 107] on link "Manage lines of coverage" at bounding box center [744, 108] width 87 height 15
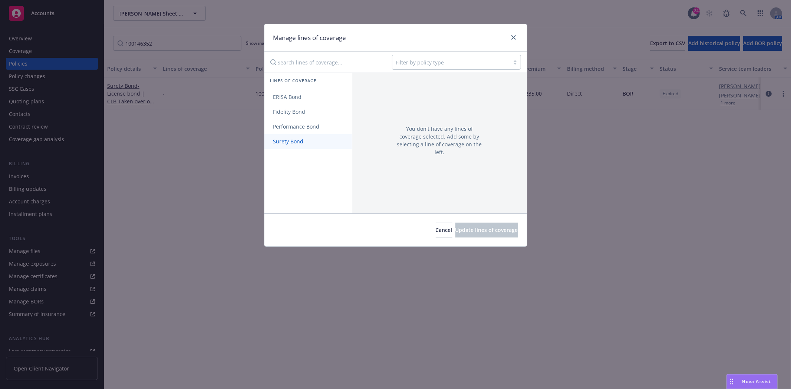
click at [291, 141] on span "Surety Bond" at bounding box center [288, 141] width 48 height 7
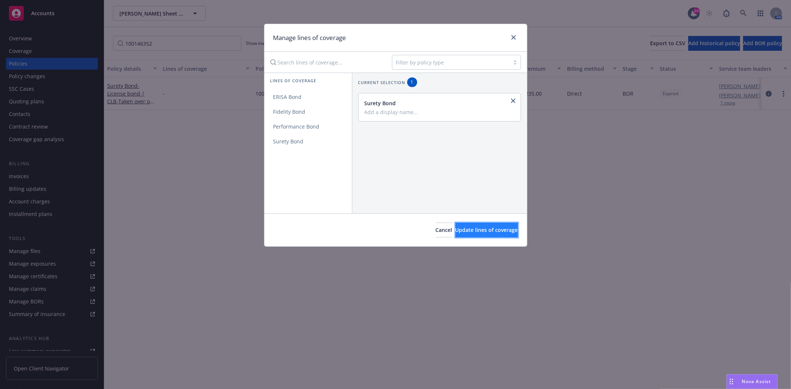
click at [466, 231] on span "Update lines of coverage" at bounding box center [487, 230] width 63 height 7
